Goal: Information Seeking & Learning: Learn about a topic

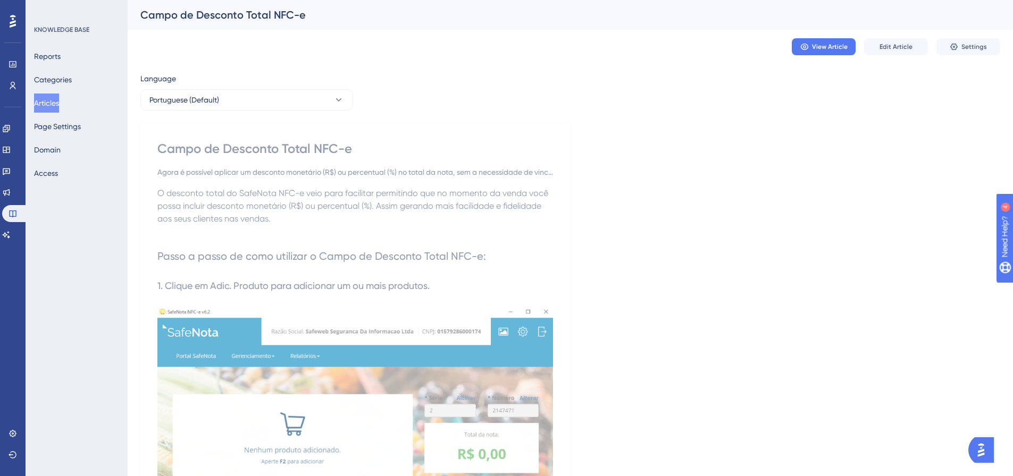
click at [59, 98] on button "Articles" at bounding box center [46, 103] width 25 height 19
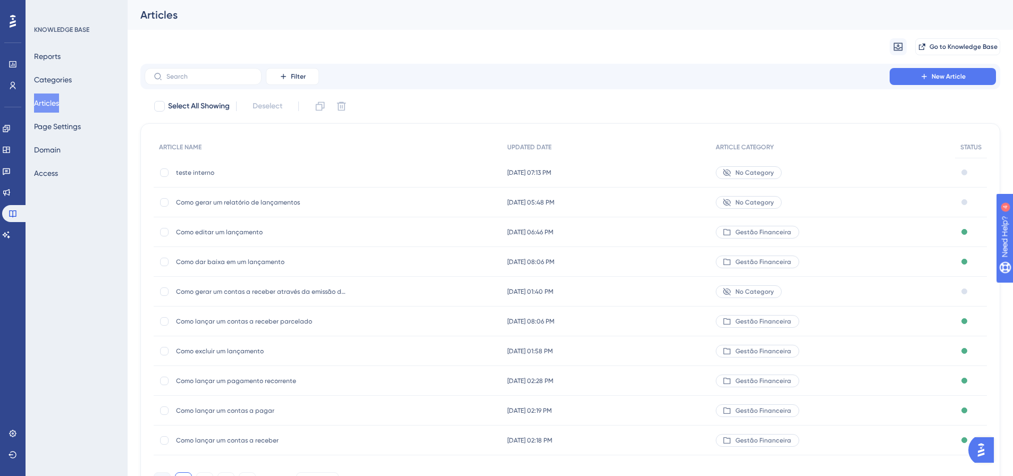
click at [260, 205] on span "Como gerar um relatório de lançamentos" at bounding box center [261, 202] width 170 height 9
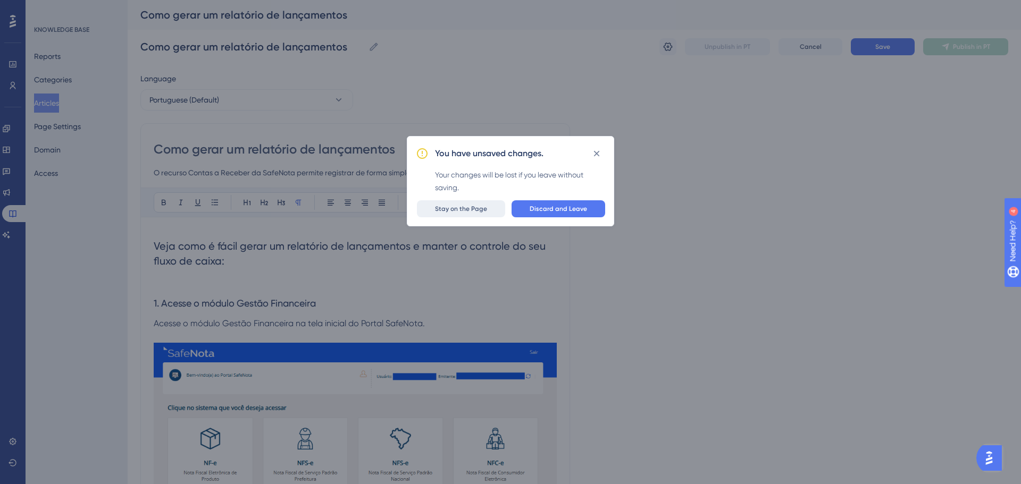
click at [459, 208] on span "Stay on the Page" at bounding box center [461, 209] width 52 height 9
click at [599, 155] on icon at bounding box center [596, 153] width 11 height 11
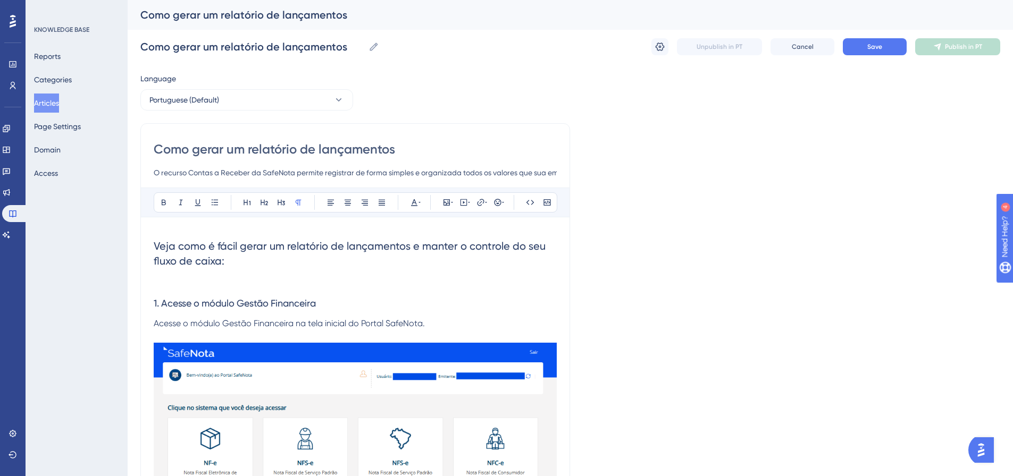
drag, startPoint x: 382, startPoint y: 157, endPoint x: 738, endPoint y: 98, distance: 361.0
click at [390, 155] on input "Como gerar um relatório de lançamentos" at bounding box center [355, 149] width 403 height 17
click at [862, 45] on button "Save" at bounding box center [874, 46] width 64 height 17
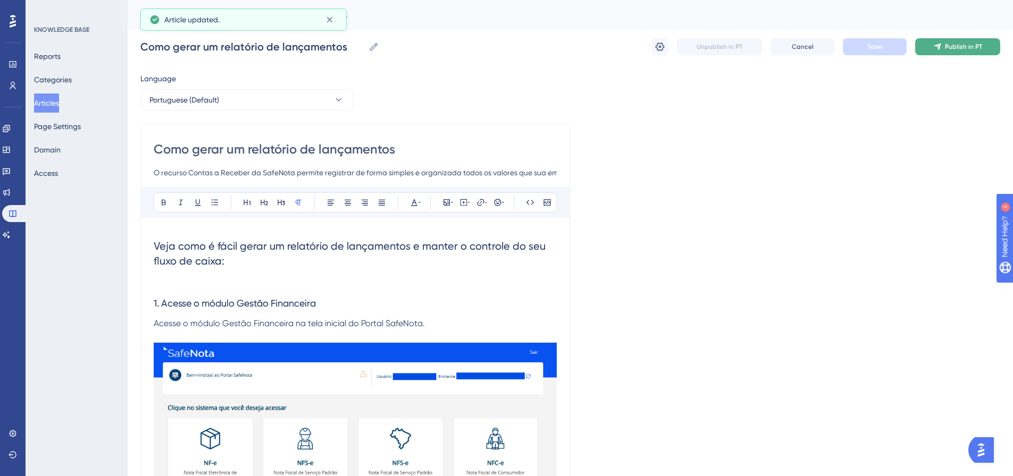
click at [975, 44] on span "Publish in PT" at bounding box center [963, 47] width 37 height 9
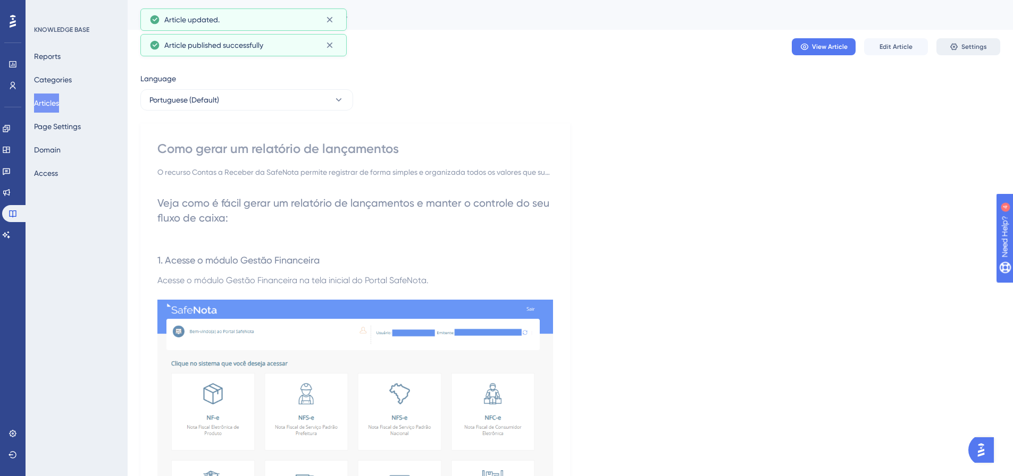
click at [953, 43] on icon at bounding box center [953, 47] width 9 height 9
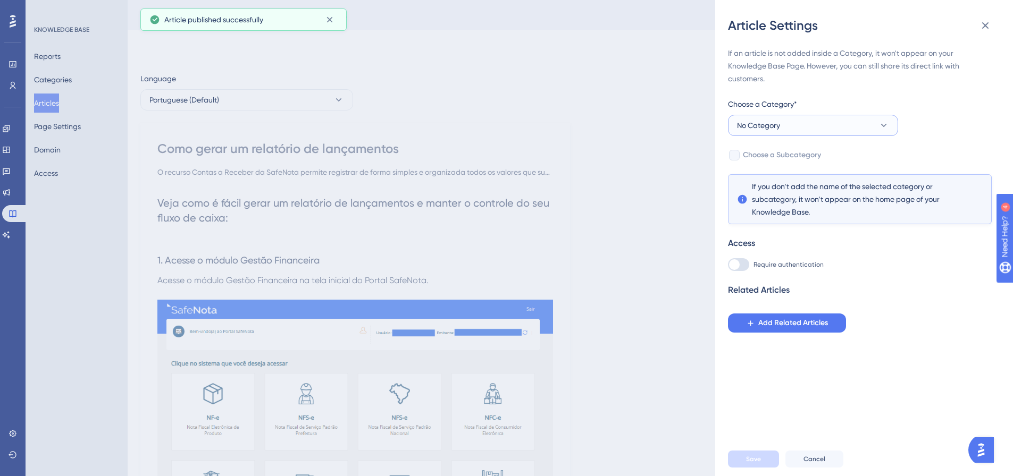
click at [830, 131] on button "No Category" at bounding box center [813, 125] width 170 height 21
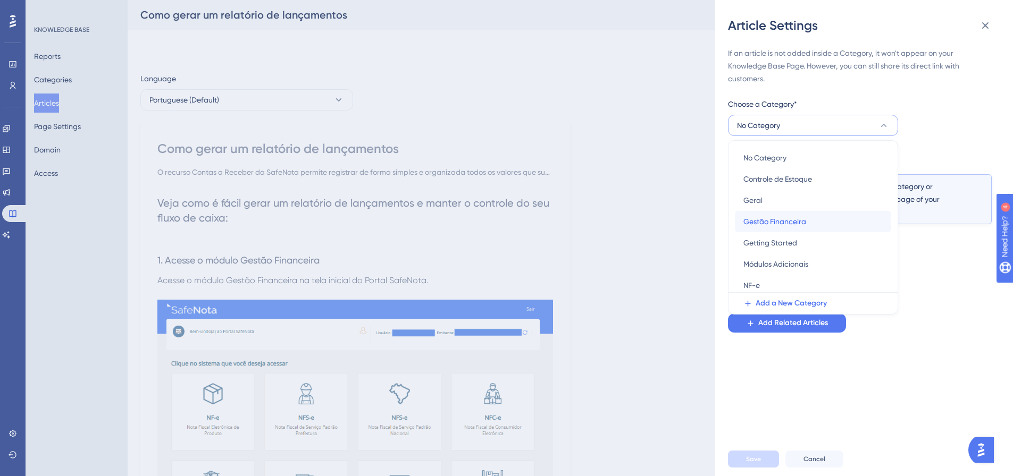
click at [804, 216] on span "Gestão Financeira" at bounding box center [774, 221] width 63 height 13
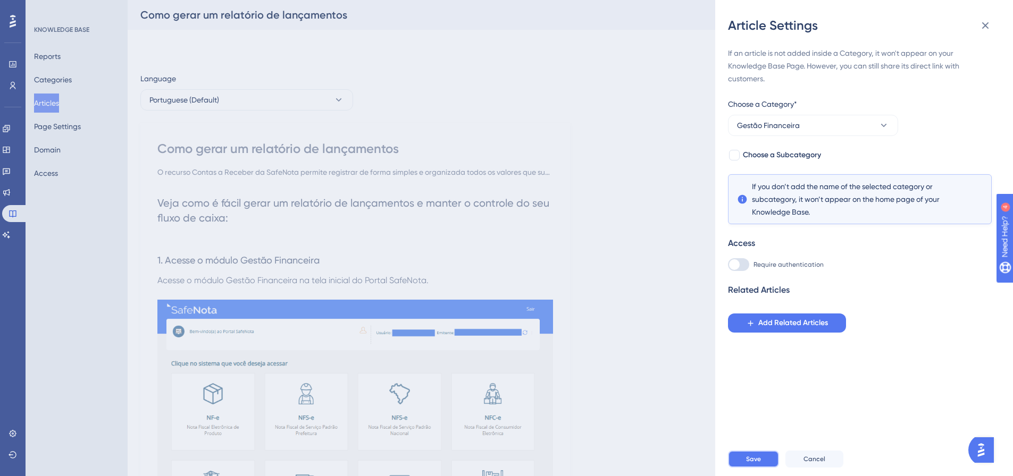
click at [743, 465] on button "Save" at bounding box center [753, 459] width 51 height 17
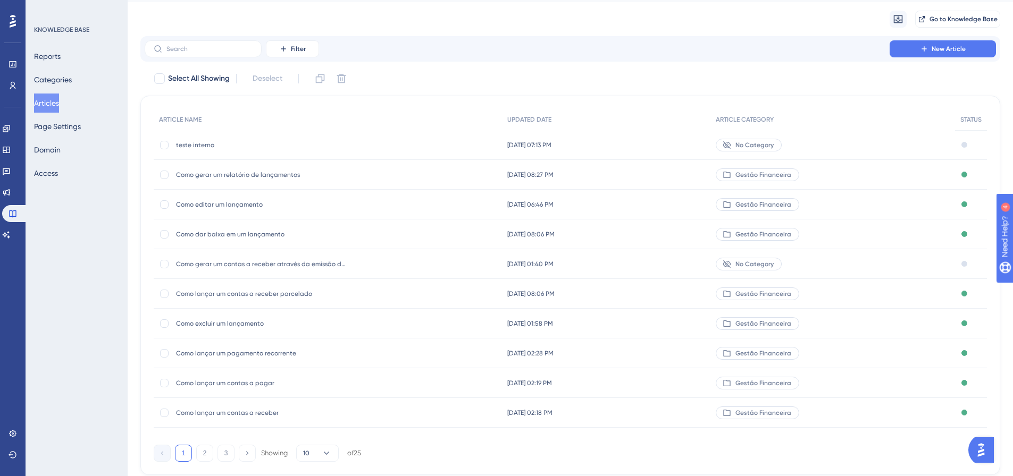
scroll to position [53, 0]
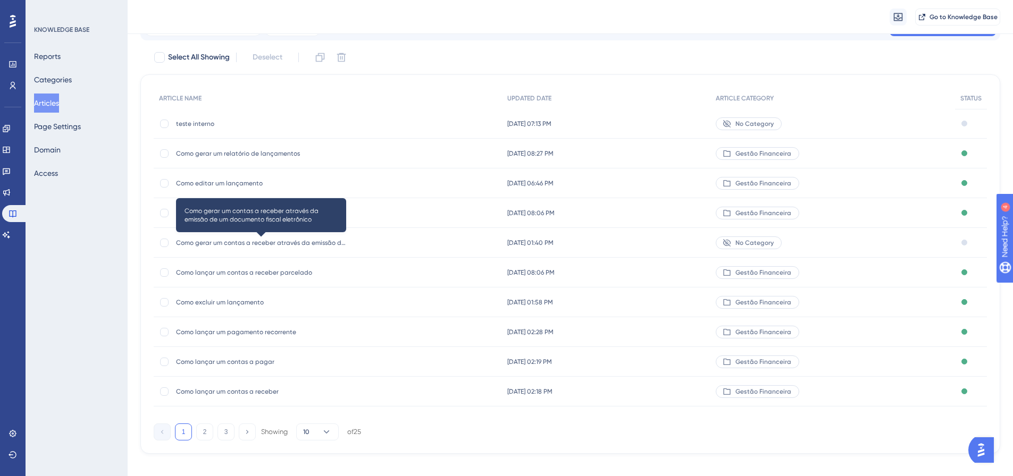
click at [297, 247] on span "Como gerar um contas a receber através da emissão de um documento fiscal eletrô…" at bounding box center [261, 243] width 170 height 9
